Goal: Transaction & Acquisition: Download file/media

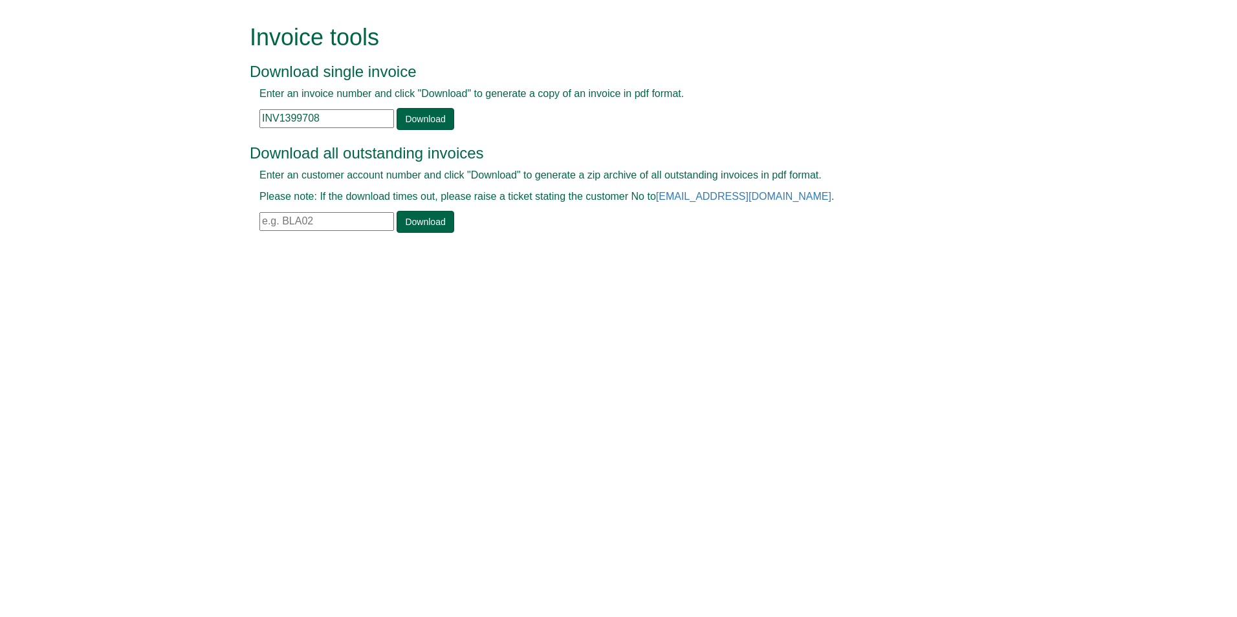
click at [345, 226] on input "text" at bounding box center [326, 221] width 135 height 19
paste input "ROC42"
click at [406, 225] on link "Download" at bounding box center [425, 222] width 57 height 22
click at [618, 260] on html "Invoice tools Download single invoice Enter an invoice number and click "Downlo…" at bounding box center [618, 130] width 1237 height 260
drag, startPoint x: 311, startPoint y: 221, endPoint x: 214, endPoint y: 241, distance: 99.2
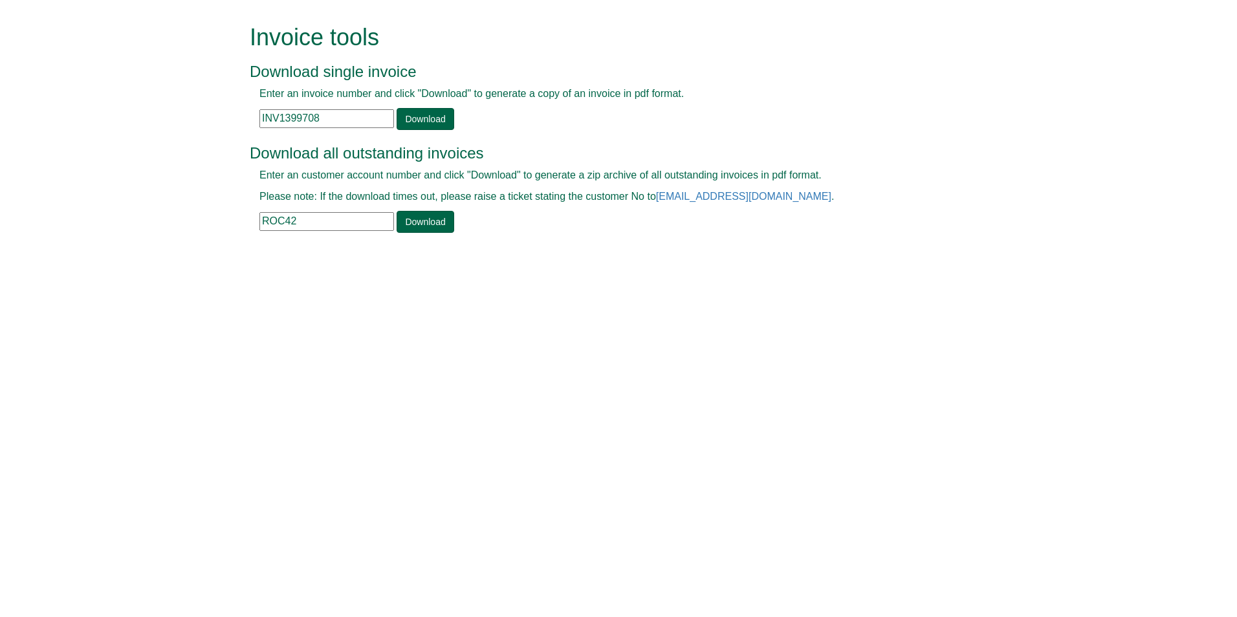
click at [214, 241] on form "Invoice tools Download single invoice Enter an invoice number and click "Downlo…" at bounding box center [618, 130] width 1237 height 260
paste input "KAS44"
type input "KAS44"
click at [419, 225] on link "Download" at bounding box center [425, 222] width 57 height 22
drag, startPoint x: 325, startPoint y: 218, endPoint x: 118, endPoint y: 263, distance: 211.9
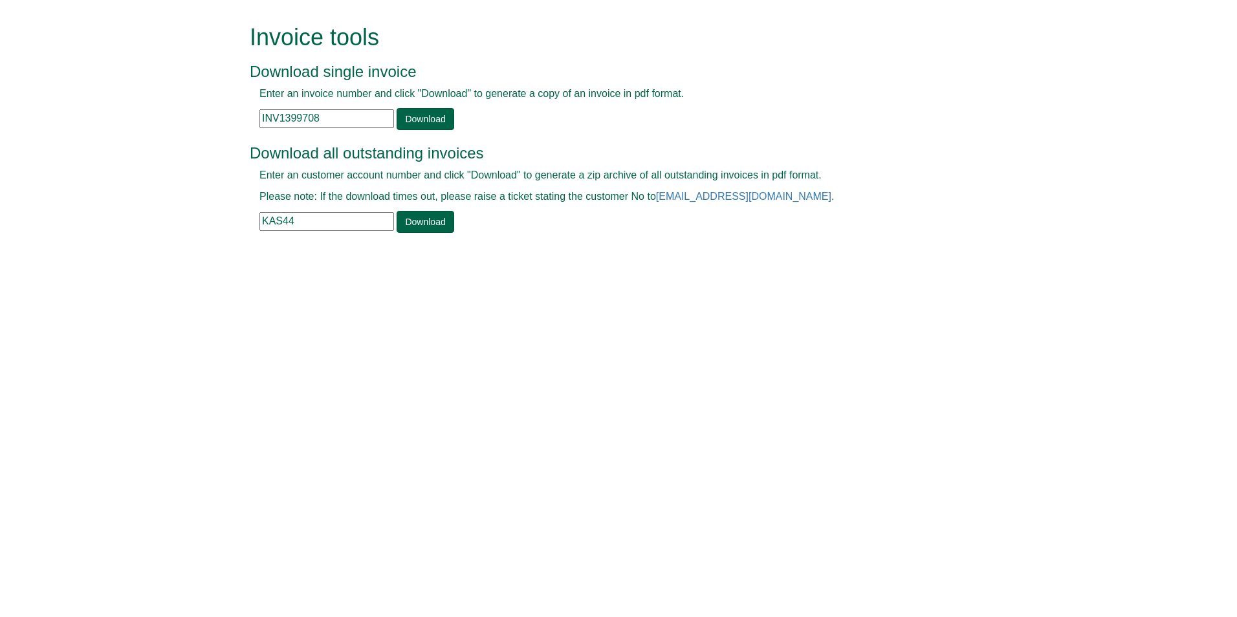
click at [118, 260] on html "Invoice tools Download single invoice Enter an invoice number and click "Downlo…" at bounding box center [618, 130] width 1237 height 260
paste input "text"
click at [290, 222] on input "text" at bounding box center [326, 221] width 135 height 19
click at [426, 211] on link "Download" at bounding box center [425, 222] width 57 height 22
drag, startPoint x: 270, startPoint y: 229, endPoint x: 154, endPoint y: 236, distance: 116.0
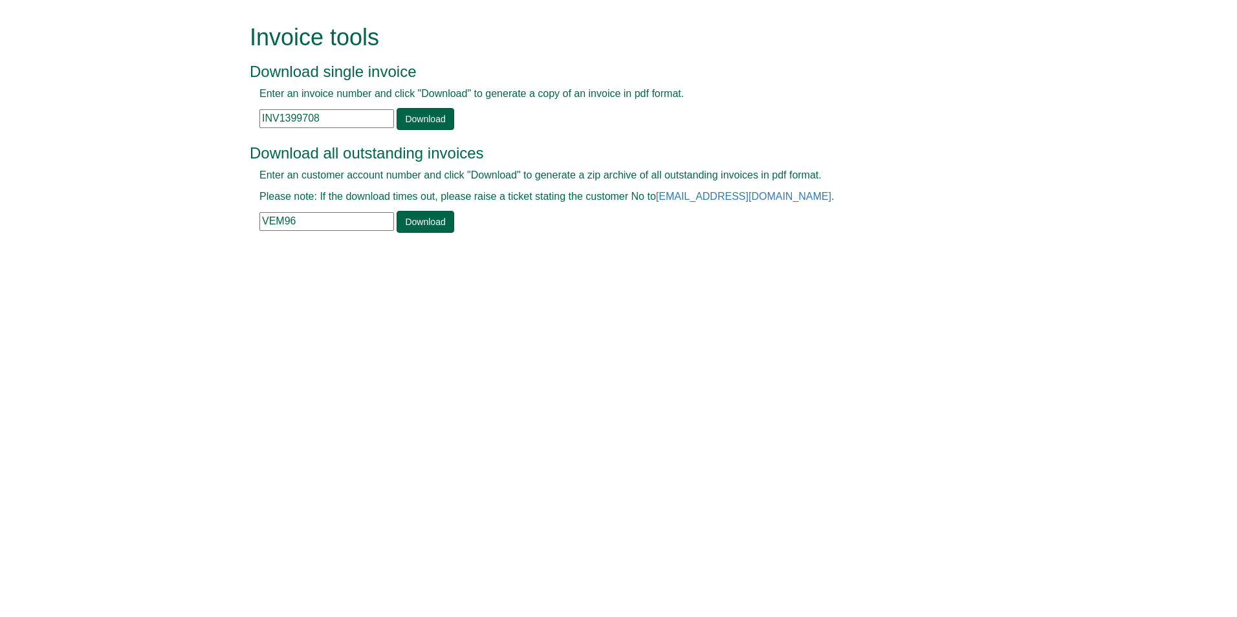
click at [154, 236] on form "Invoice tools Download single invoice Enter an invoice number and click "Downlo…" at bounding box center [618, 130] width 1237 height 260
paste input "PRO113"
click at [415, 219] on link "Download" at bounding box center [425, 222] width 57 height 22
drag, startPoint x: 331, startPoint y: 221, endPoint x: 131, endPoint y: 267, distance: 205.1
click at [131, 260] on html "Invoice tools Download single invoice Enter an invoice number and click "Downlo…" at bounding box center [618, 130] width 1237 height 260
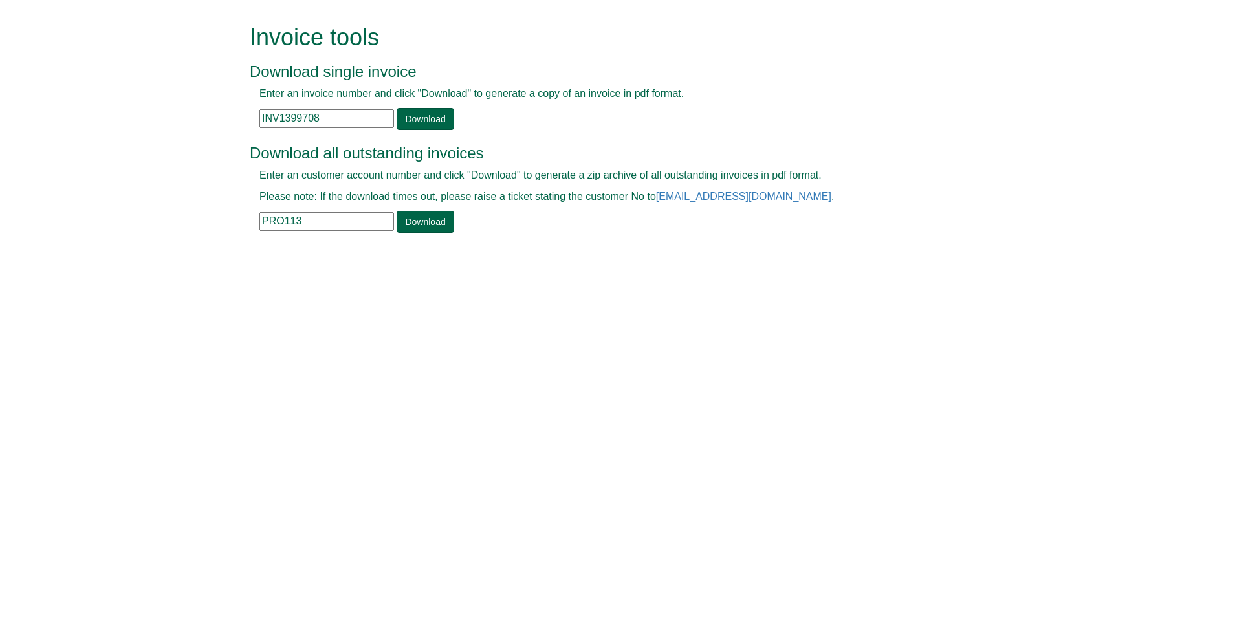
paste input "text"
type input "PRO11"
click at [413, 228] on link "Download" at bounding box center [425, 222] width 57 height 22
